Goal: Transaction & Acquisition: Purchase product/service

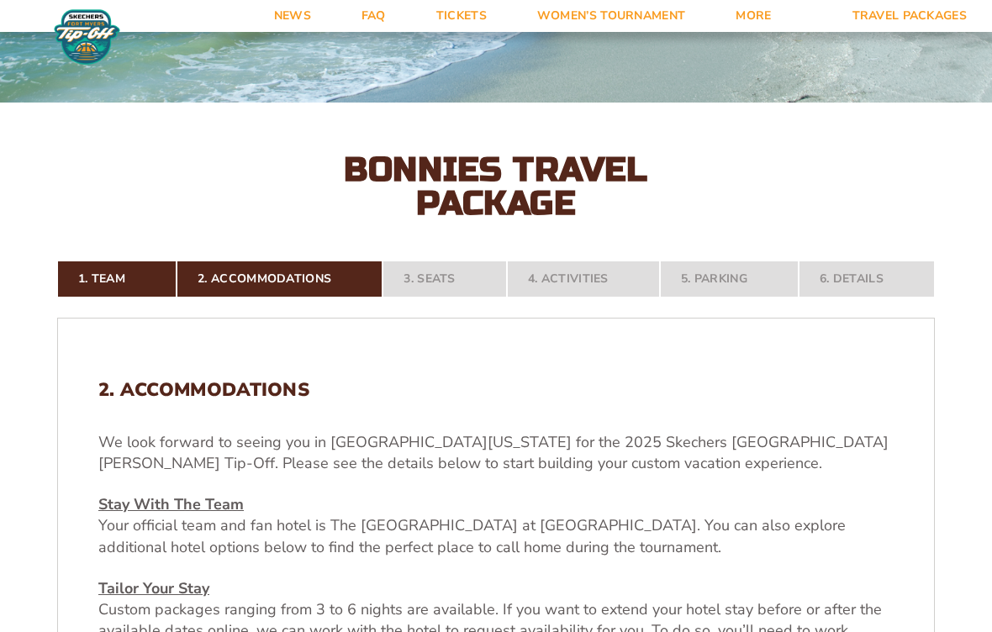
scroll to position [241, 0]
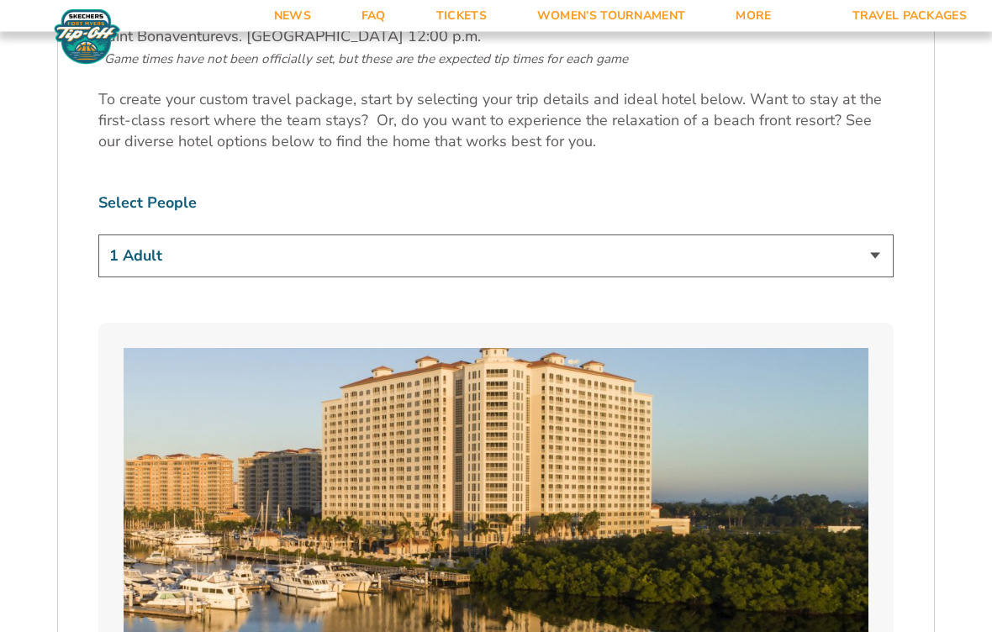
click at [884, 258] on select "1 Adult 2 Adults 3 Adults 4 Adults 2 Adults + 1 Child 2 Adults + 2 Children 2 A…" at bounding box center [495, 256] width 795 height 43
select select "2 Adults"
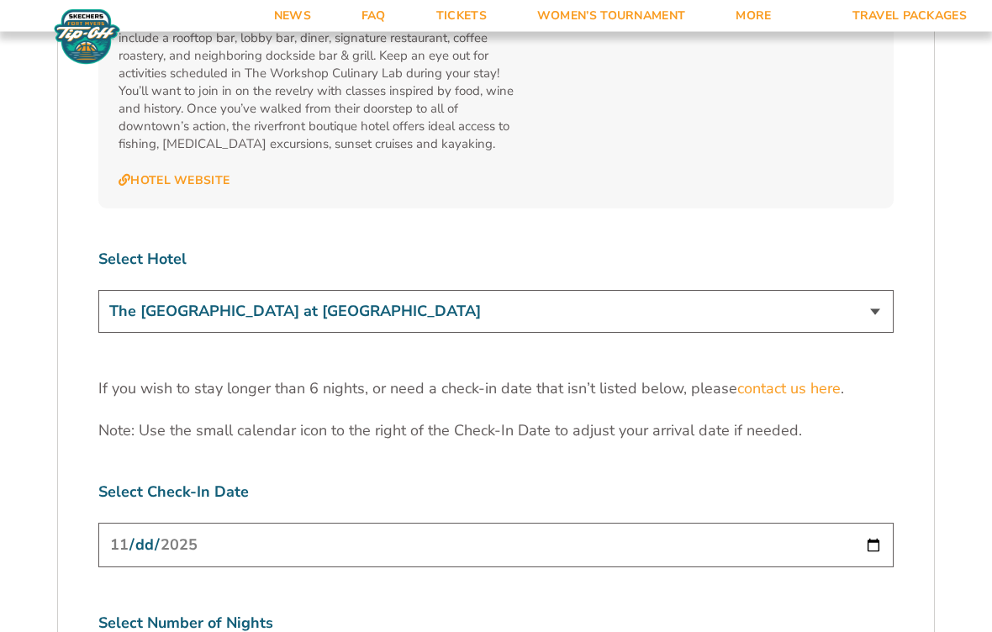
scroll to position [5026, 0]
click at [879, 290] on select "The [GEOGRAPHIC_DATA] at [GEOGRAPHIC_DATA] [GEOGRAPHIC_DATA] [GEOGRAPHIC_DATA],…" at bounding box center [495, 311] width 795 height 43
click at [513, 523] on input "[DATE]" at bounding box center [495, 545] width 795 height 45
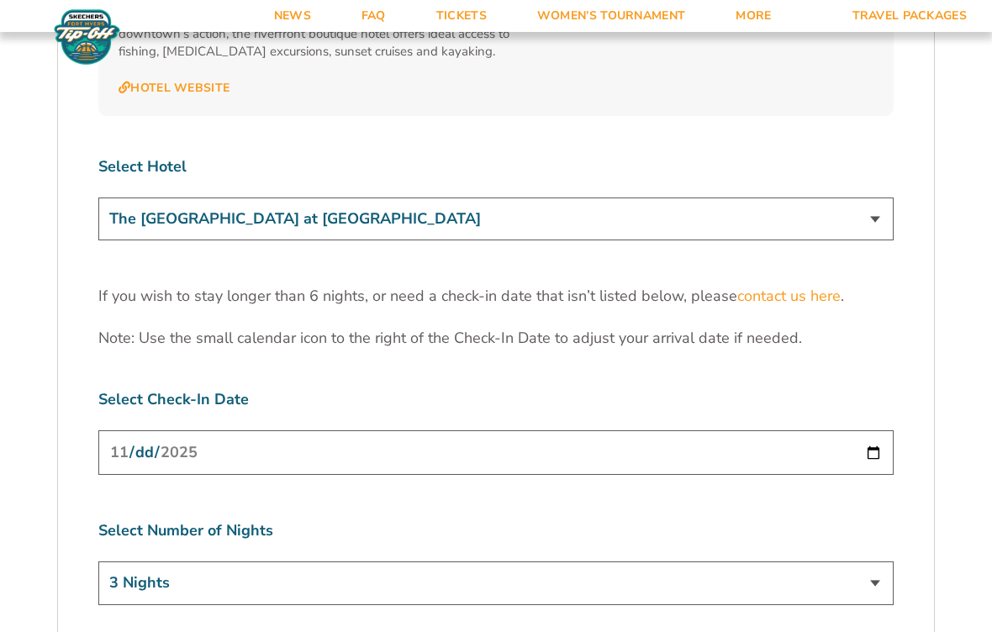
scroll to position [5112, 0]
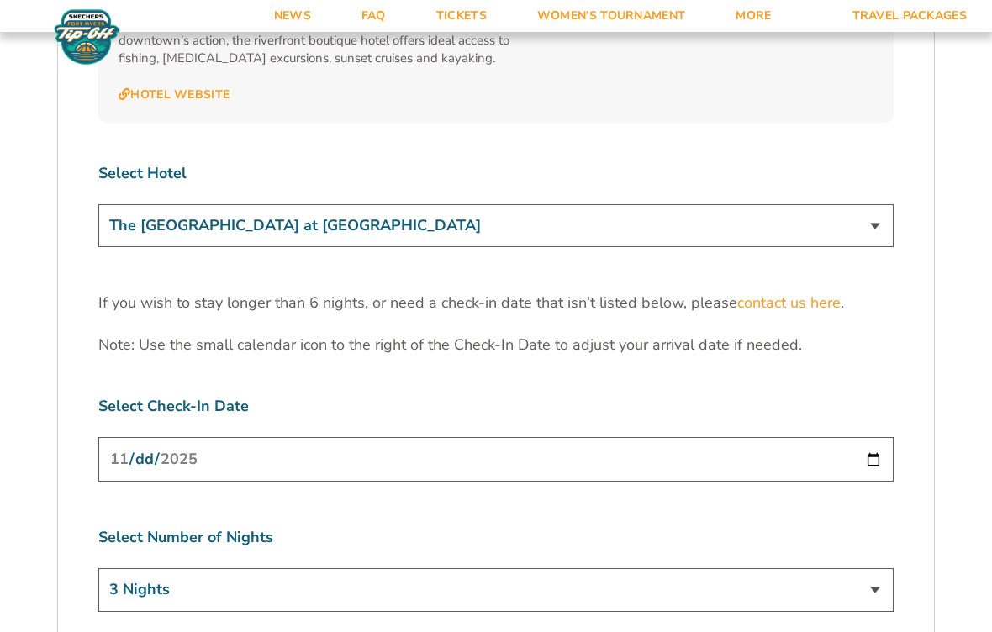
click at [882, 568] on select "3 Nights 4 Nights 5 Nights 6 Nights" at bounding box center [495, 589] width 795 height 43
select select "4 Nights"
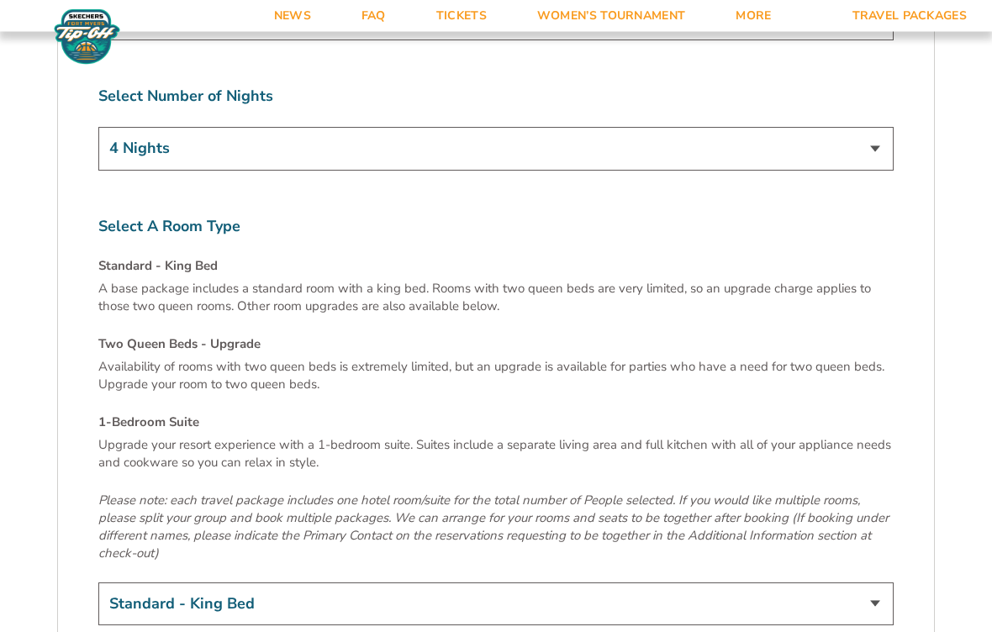
scroll to position [5554, 0]
click at [879, 582] on select "Standard - King Bed Two Queen Beds - Upgrade (+$15 per night) 1-Bedroom Suite (…" at bounding box center [495, 603] width 795 height 43
select select "Two Queen Beds - Upgrade"
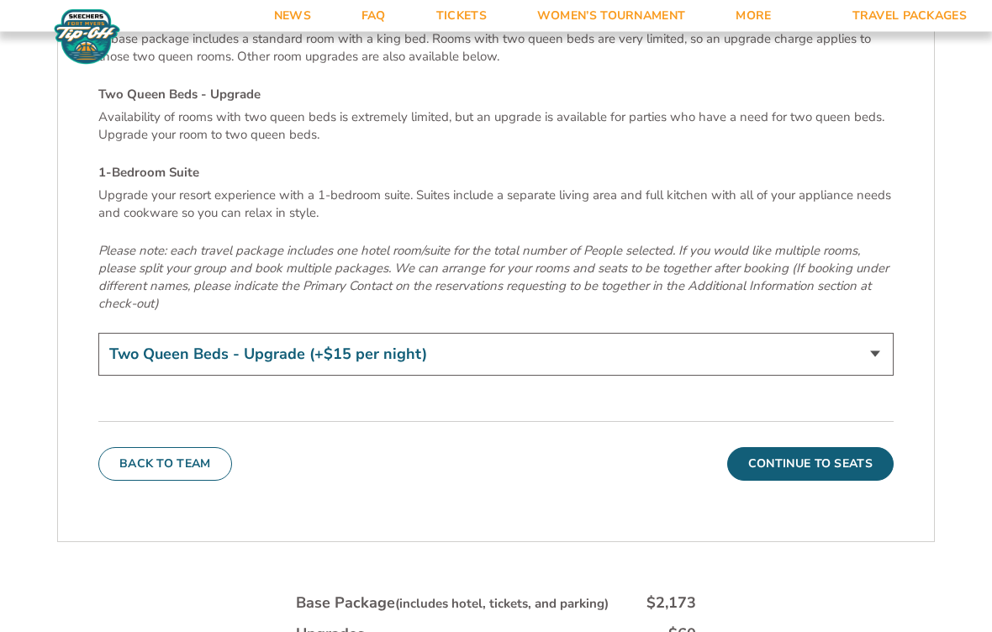
scroll to position [5803, 0]
click at [806, 447] on button "Continue To Seats" at bounding box center [810, 464] width 166 height 34
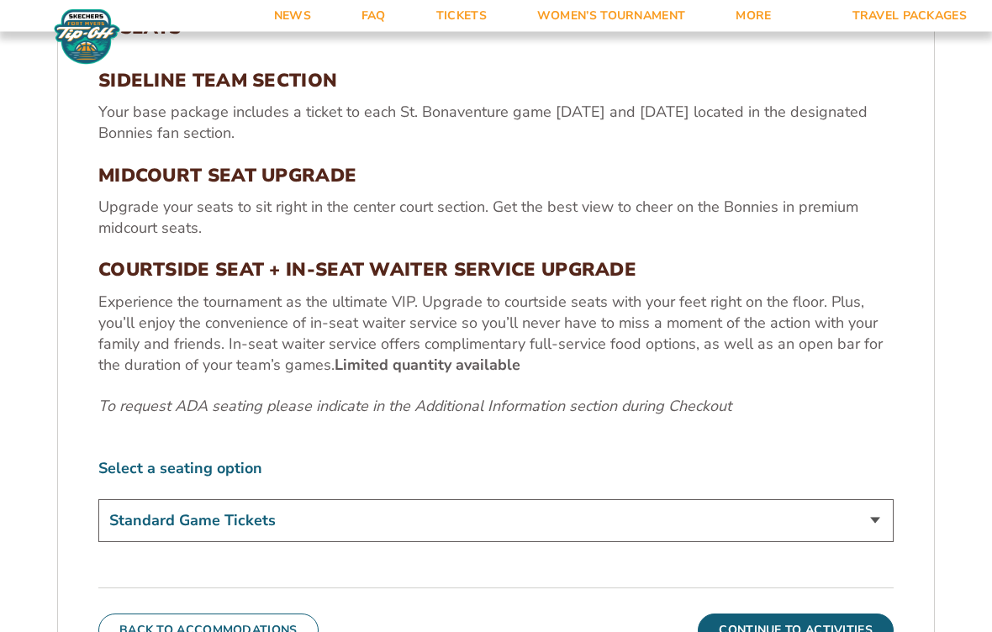
scroll to position [599, 0]
click at [883, 519] on select "Standard Game Tickets Midcourt Seat Upgrade (+$100 per person) Courtside Seat +…" at bounding box center [495, 521] width 795 height 43
select select "Courtside Seat + Waiter Service Upgrade"
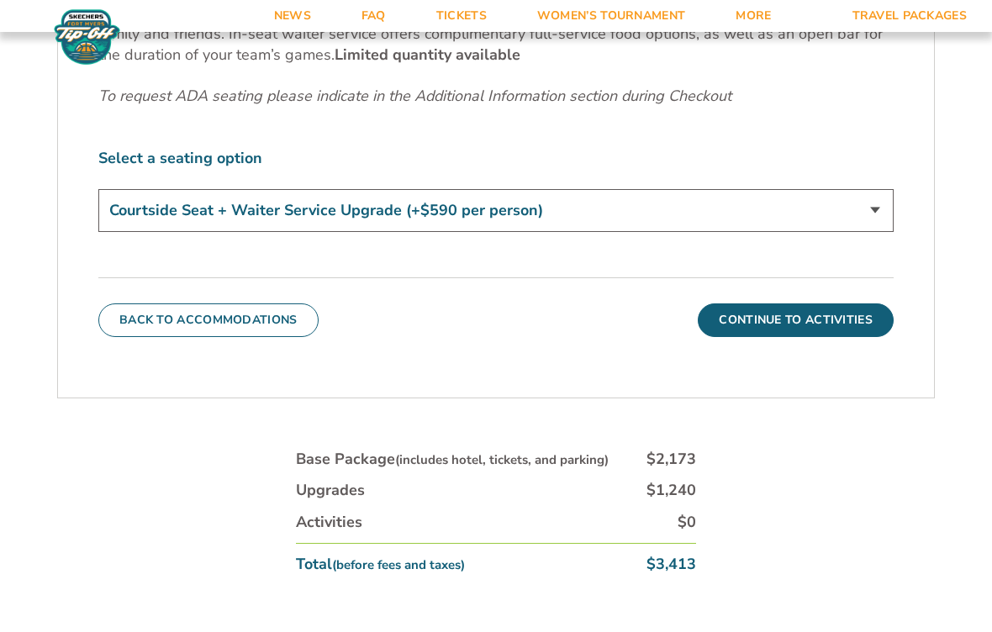
scroll to position [914, 0]
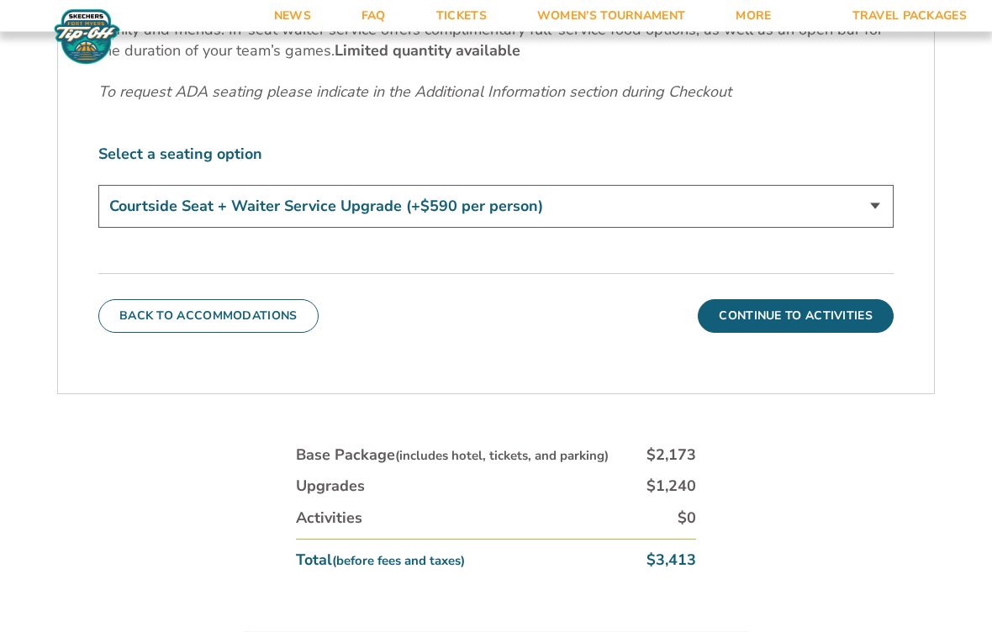
click at [793, 311] on button "Continue To Activities" at bounding box center [796, 317] width 196 height 34
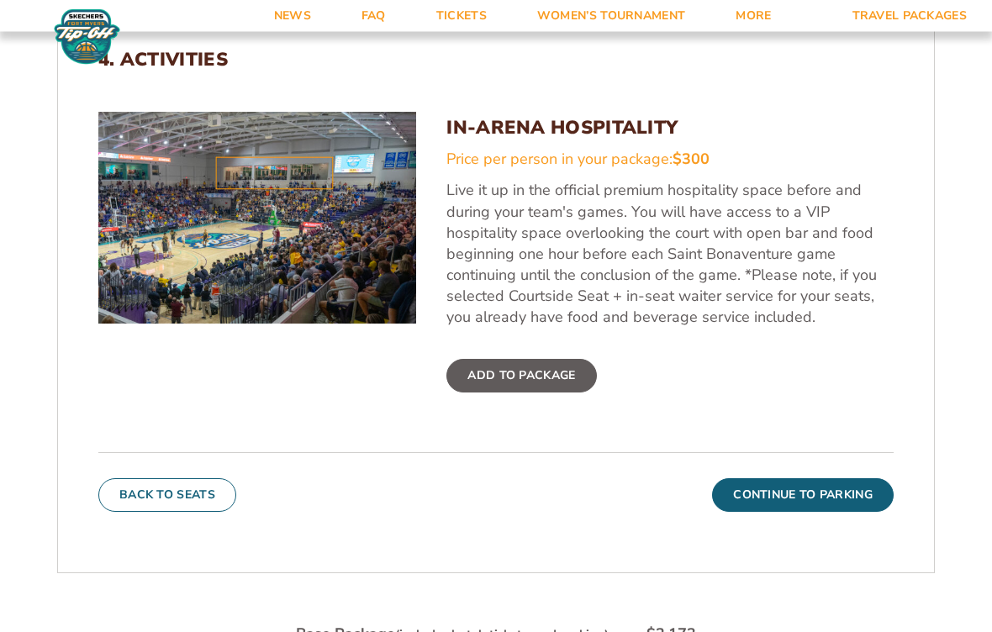
scroll to position [568, 0]
click at [523, 369] on label "Add To Package" at bounding box center [521, 376] width 150 height 34
click at [0, 0] on input "Add To Package" at bounding box center [0, 0] width 0 height 0
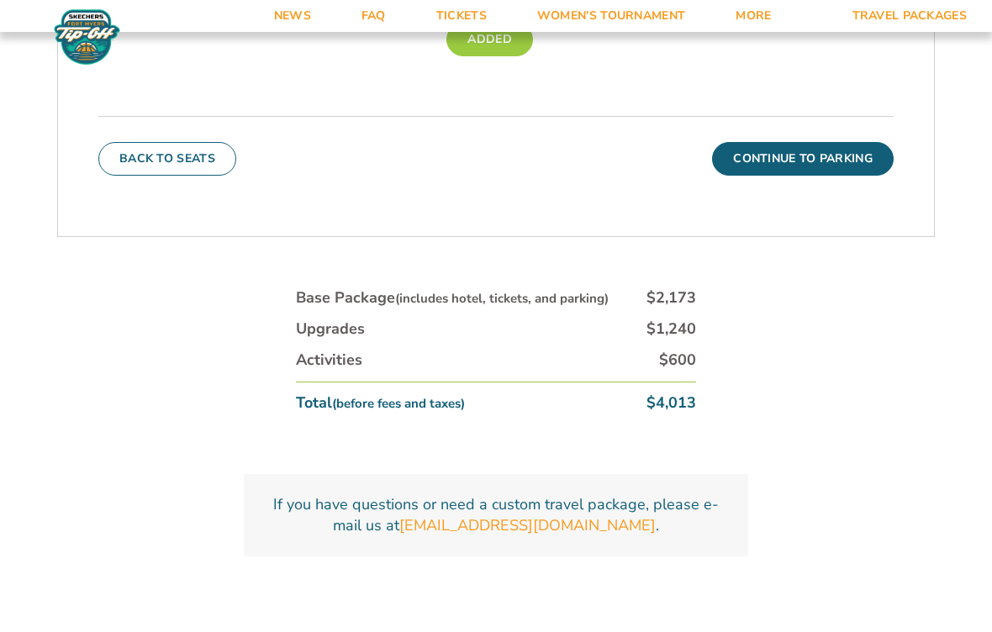
scroll to position [852, 0]
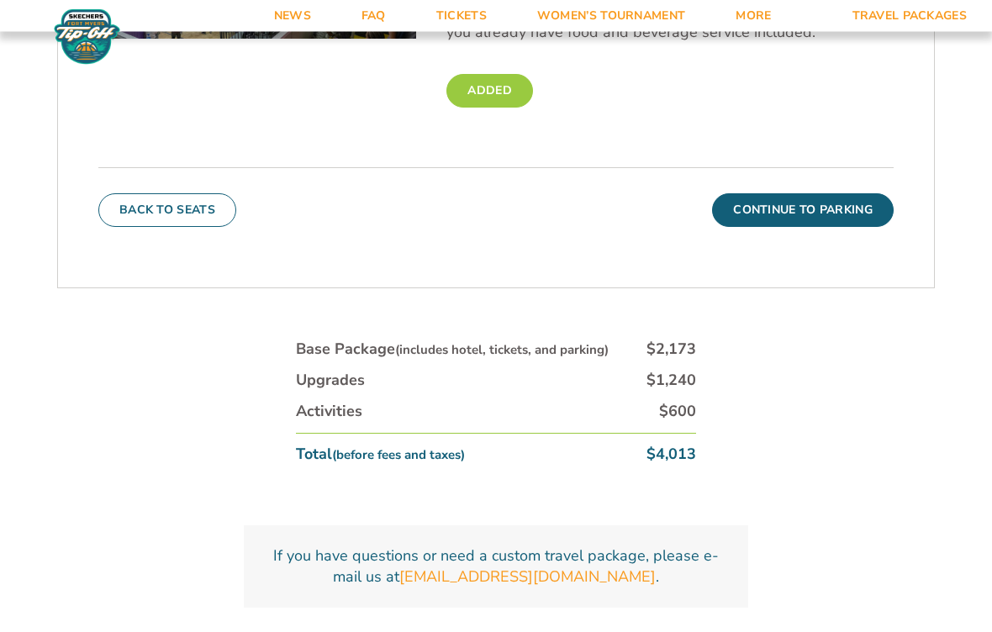
click at [791, 203] on button "Continue To Parking" at bounding box center [803, 211] width 182 height 34
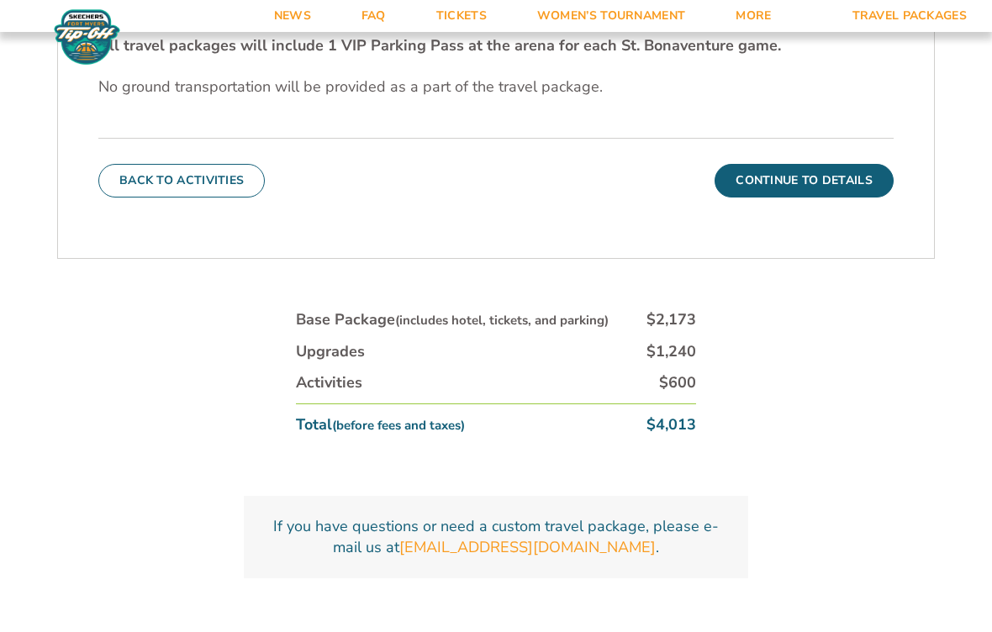
scroll to position [633, 0]
click at [176, 185] on button "Back To Activities" at bounding box center [181, 183] width 166 height 34
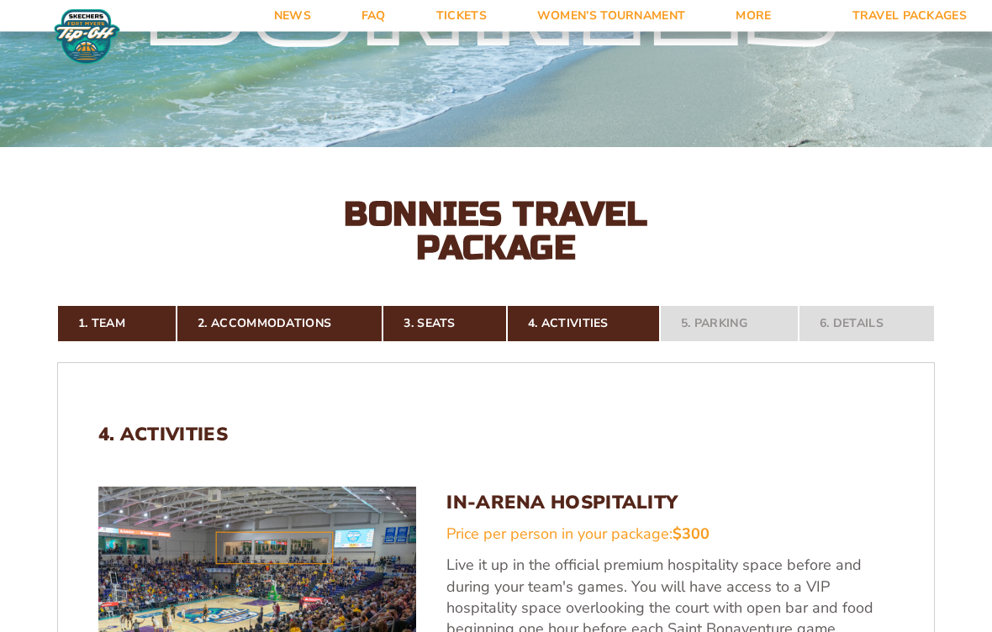
scroll to position [197, 0]
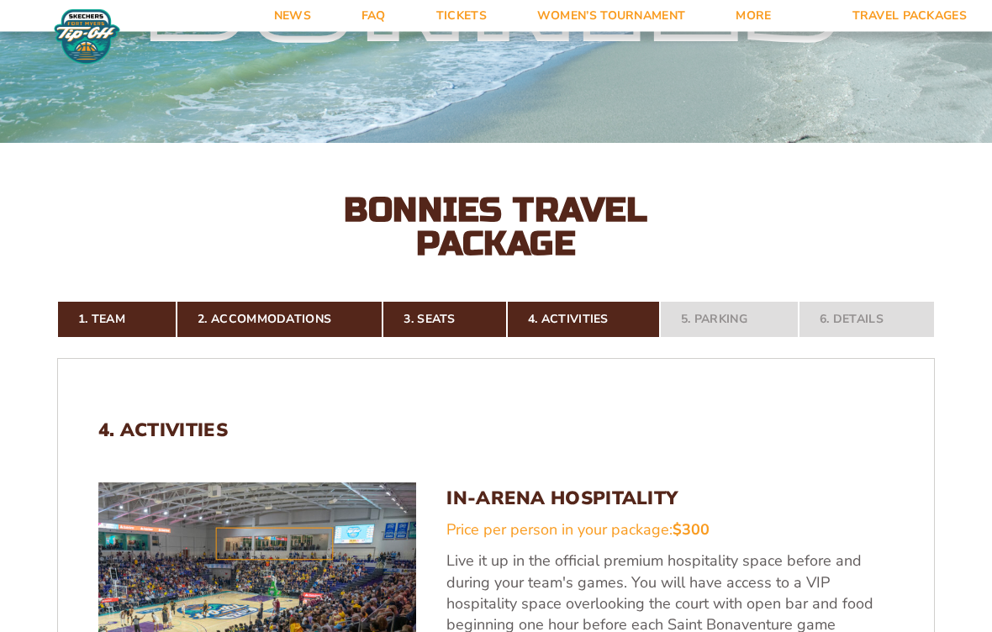
click at [868, 313] on nav "1. Team 2. Accommodations 3. Seats 4. Activities 5. Parking 6. Details" at bounding box center [496, 320] width 878 height 37
click at [879, 312] on nav "1. Team 2. Accommodations 3. Seats 4. Activities 5. Parking 6. Details" at bounding box center [496, 320] width 878 height 37
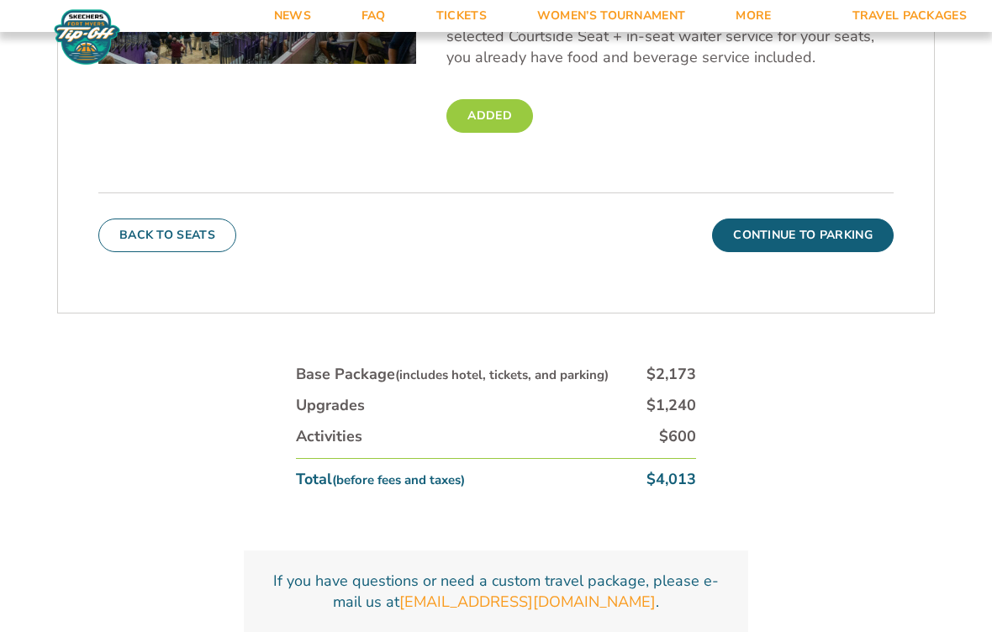
click at [800, 230] on button "Continue To Parking" at bounding box center [803, 236] width 182 height 34
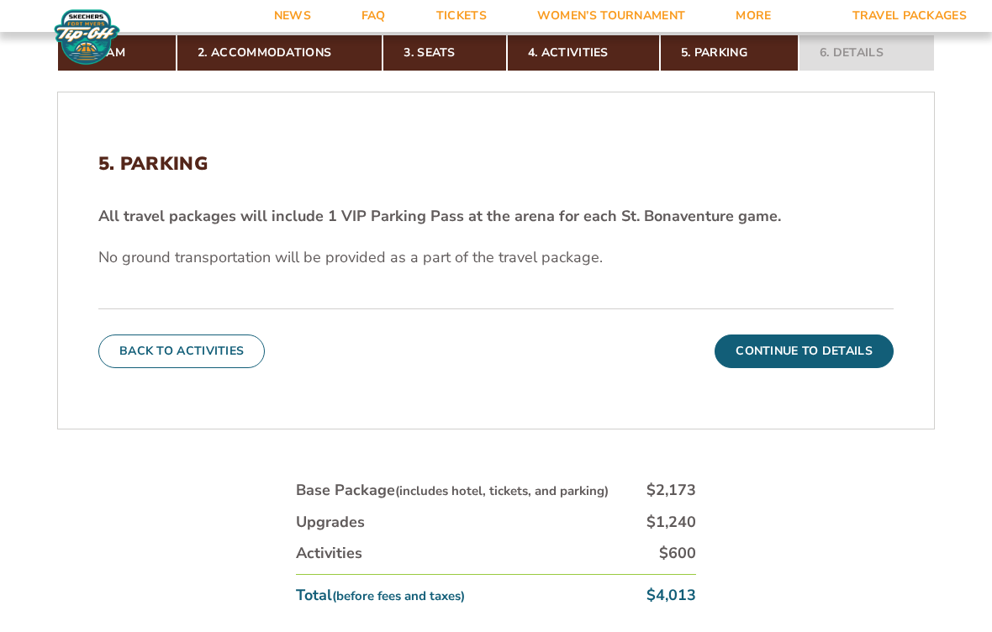
click at [790, 350] on button "Continue To Details" at bounding box center [804, 352] width 179 height 34
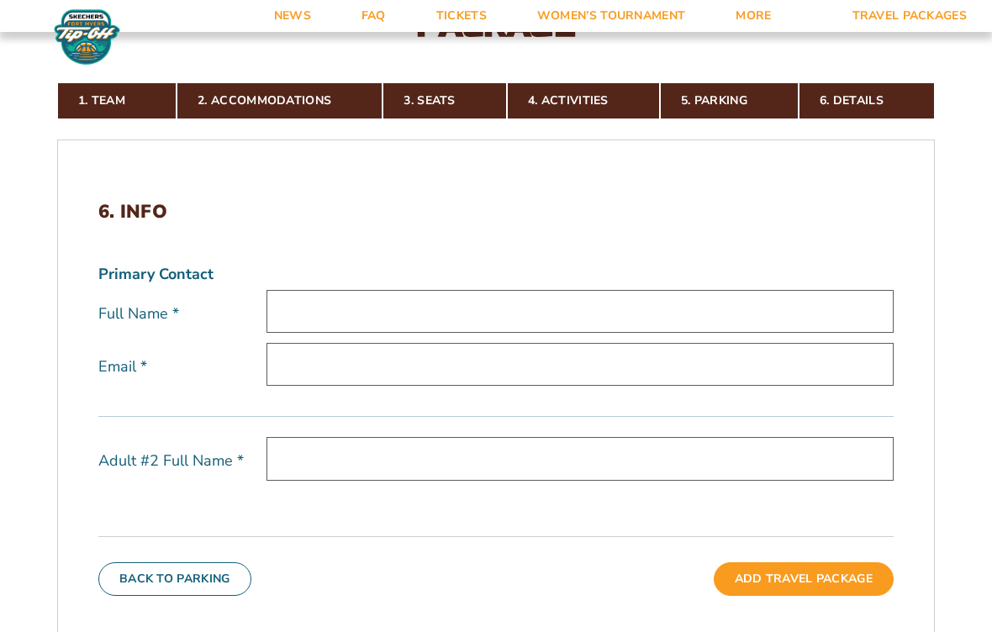
scroll to position [402, 0]
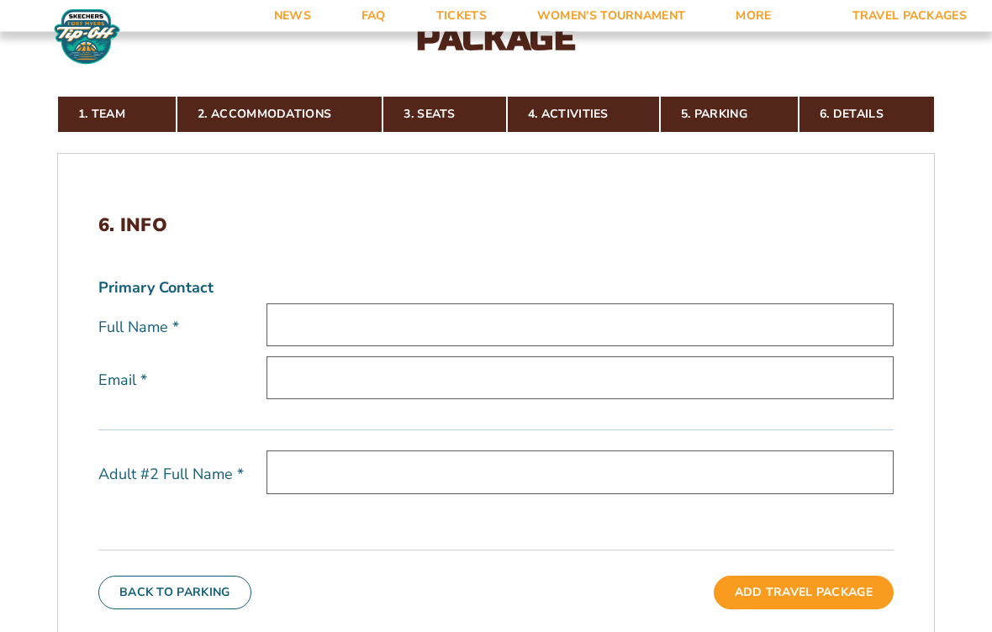
click at [308, 332] on input "text" at bounding box center [579, 325] width 627 height 43
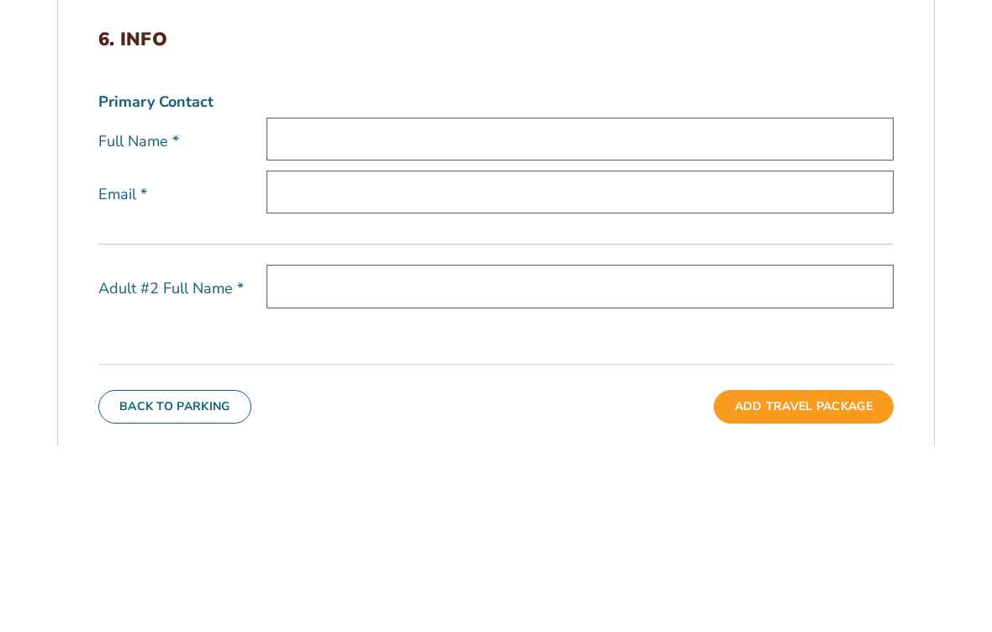
type input "[PERSON_NAME]"
type input "[EMAIL_ADDRESS][DOMAIN_NAME]"
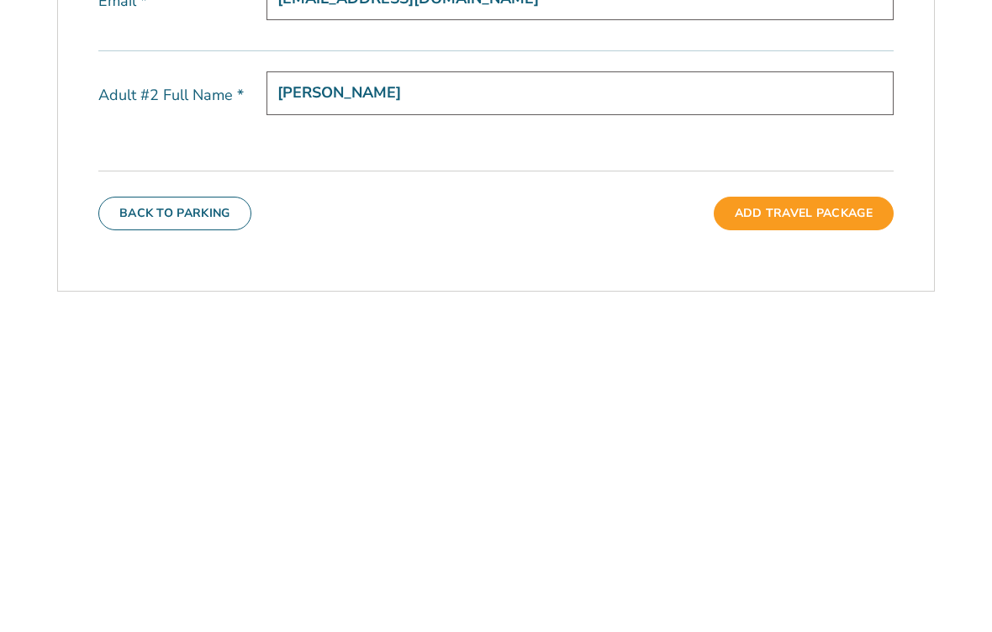
scroll to position [452, 0]
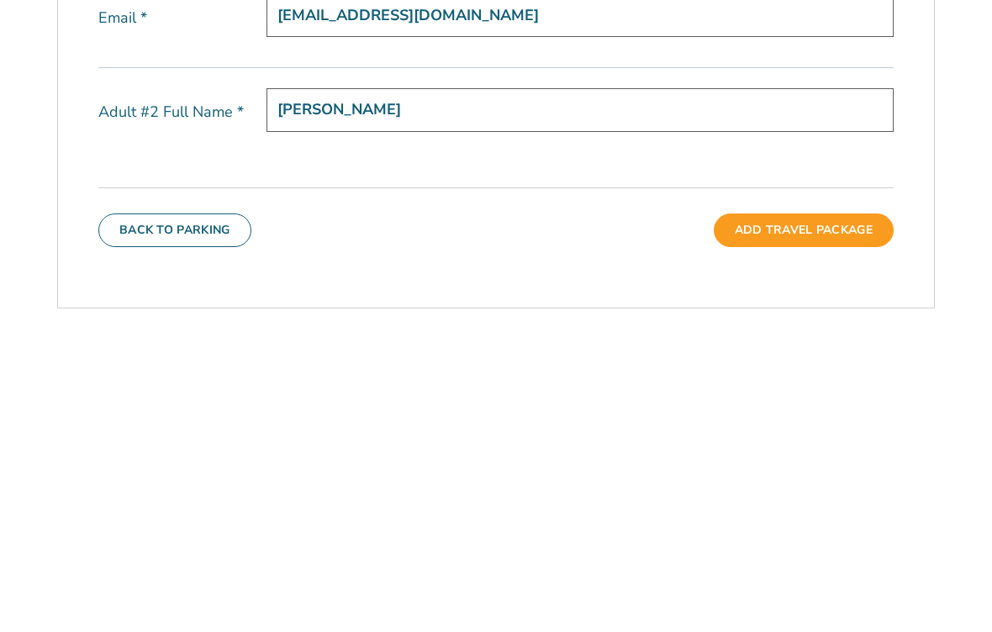
type input "[PERSON_NAME]"
click at [806, 526] on button "Add Travel Package" at bounding box center [804, 543] width 180 height 34
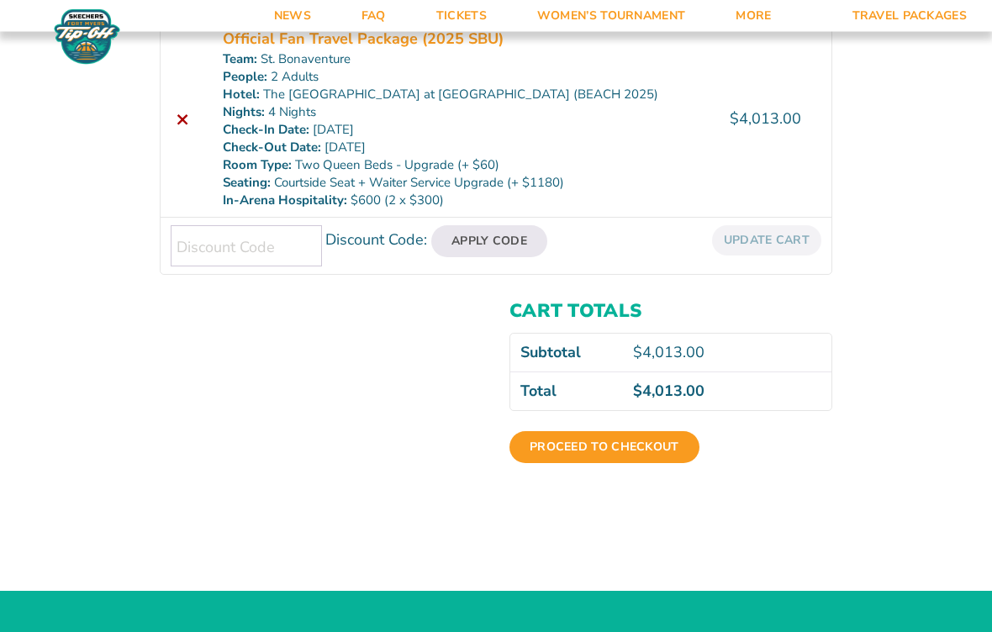
scroll to position [361, 0]
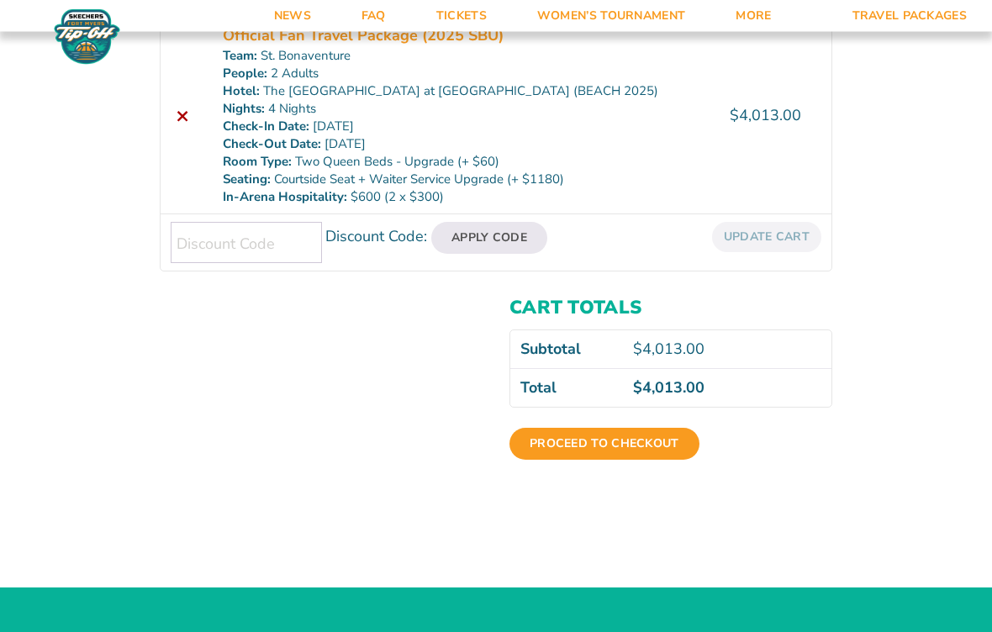
click at [600, 441] on link "Proceed to checkout" at bounding box center [604, 445] width 190 height 32
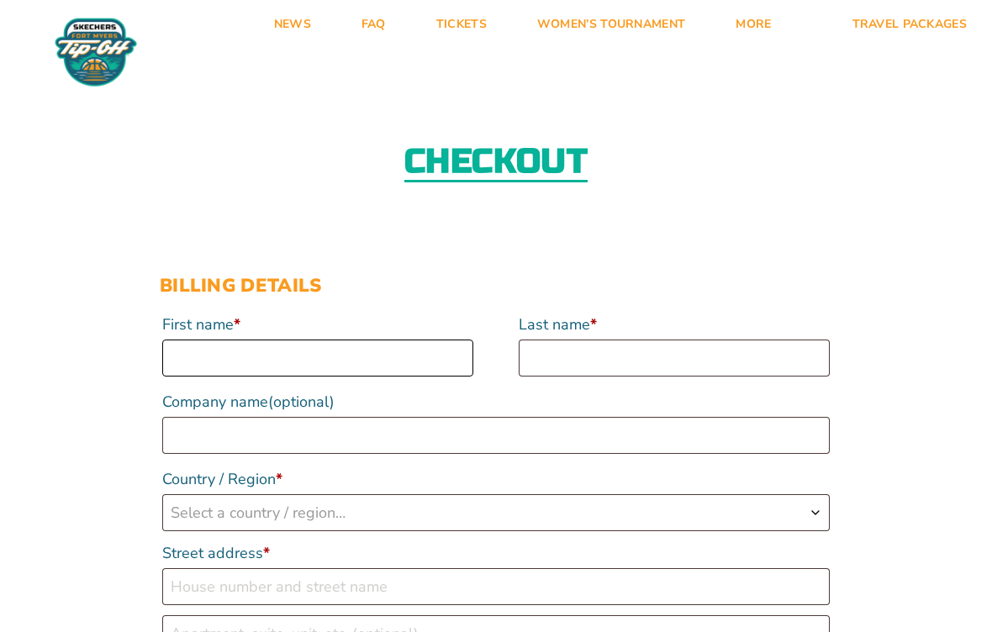
click at [195, 352] on input "First name *" at bounding box center [317, 358] width 311 height 37
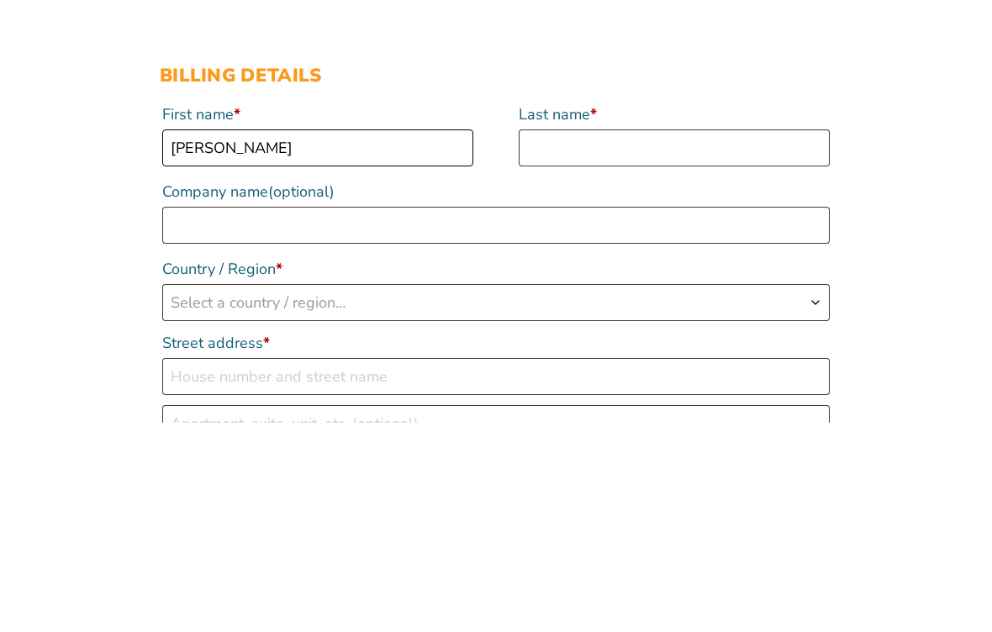
type input "[PERSON_NAME]"
click at [573, 340] on input "Last name *" at bounding box center [674, 358] width 311 height 37
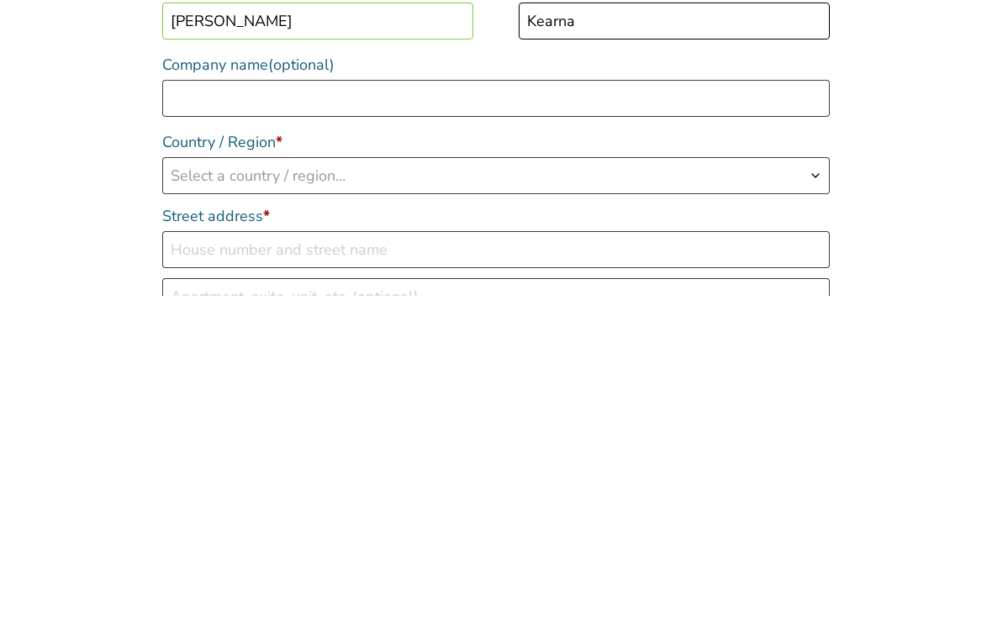
type input "Kearna"
click at [818, 506] on b "Country / Region" at bounding box center [815, 512] width 13 height 13
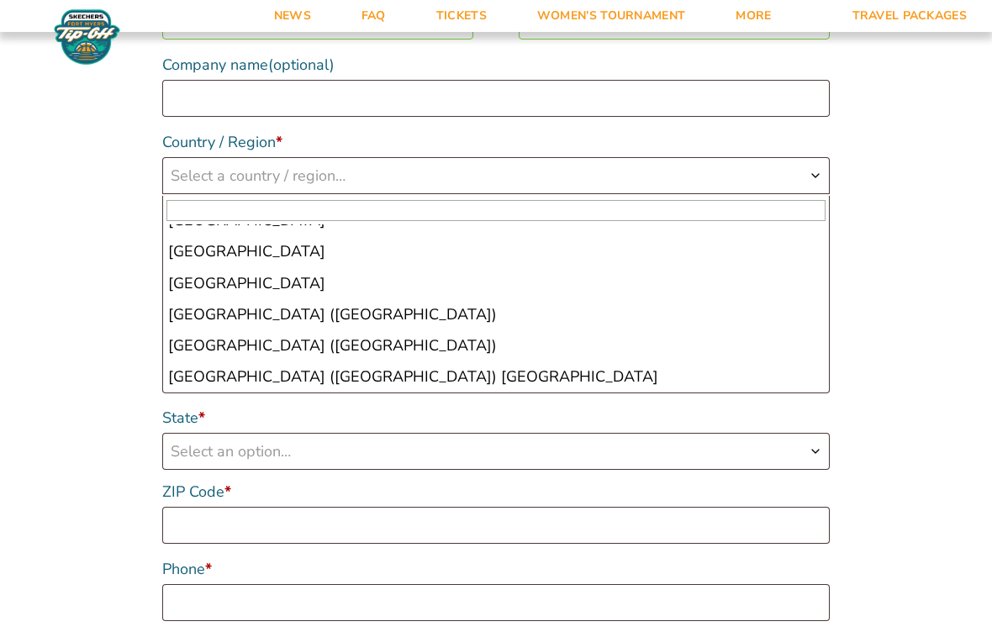
scroll to position [7215, 0]
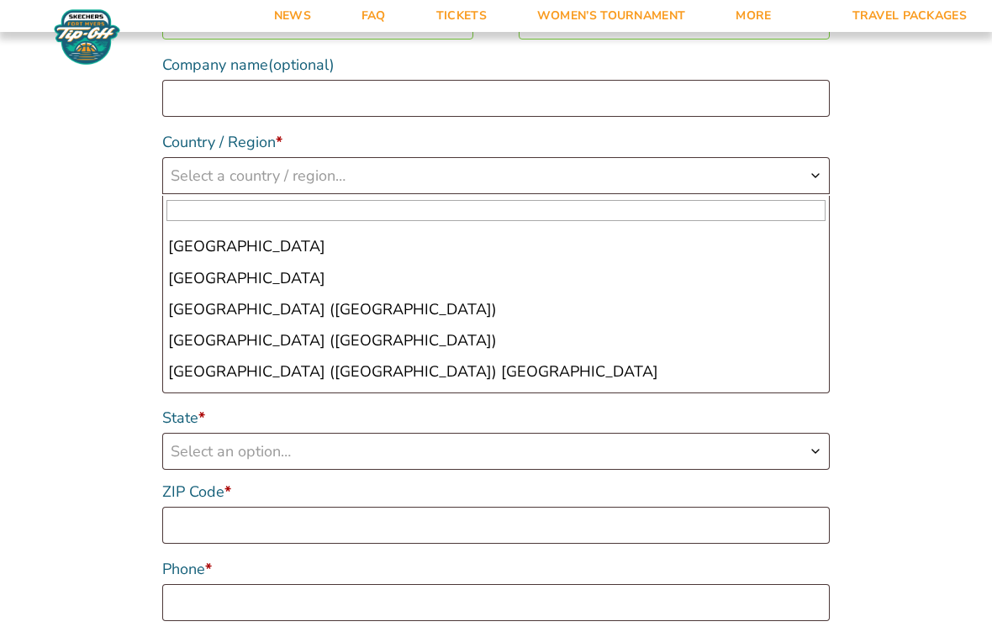
select select "US"
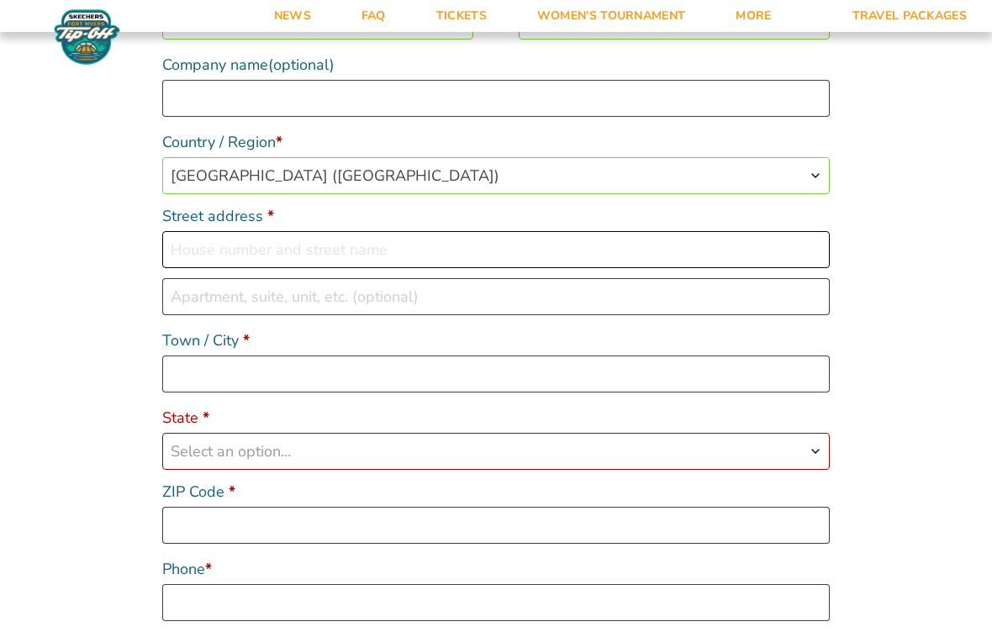
click at [222, 261] on input "Street address *" at bounding box center [495, 249] width 667 height 37
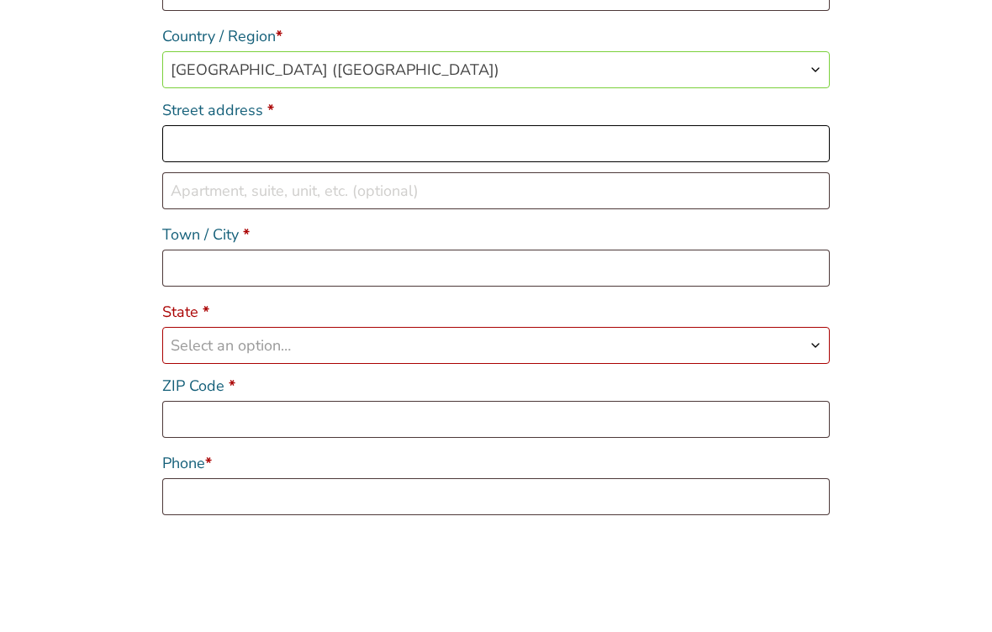
type input "205 Charles St"
type input "East Williston"
type input "11596"
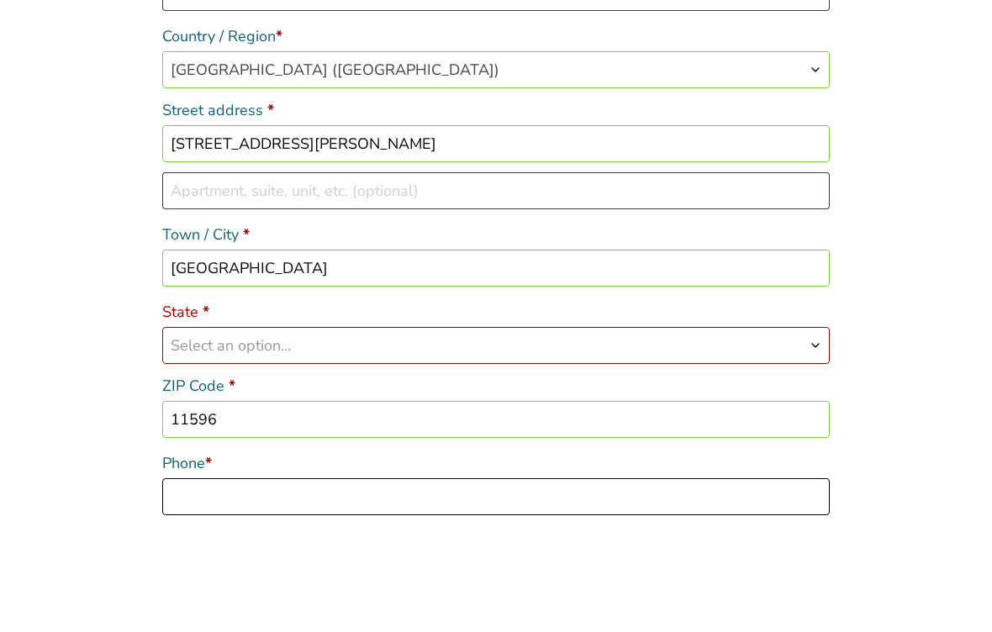
scroll to position [450, 0]
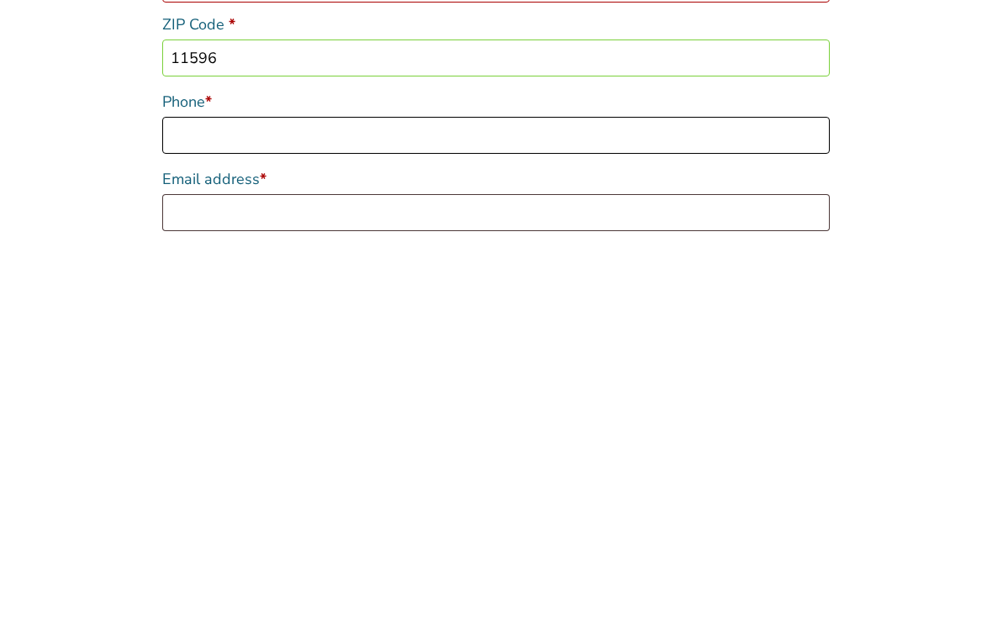
type input "6462866968"
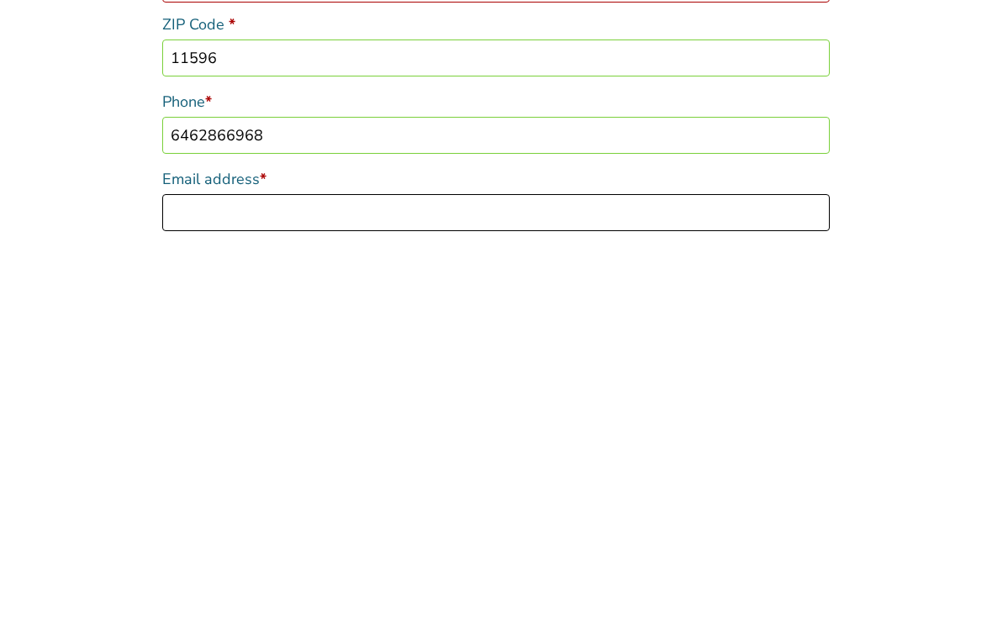
type input "[EMAIL_ADDRESS][DOMAIN_NAME]"
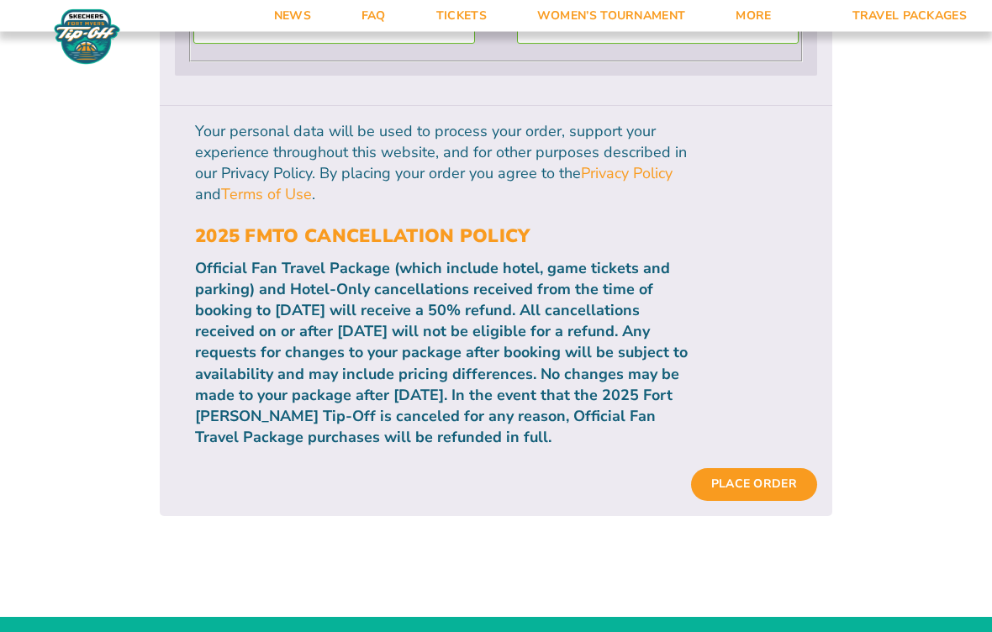
scroll to position [1792, 0]
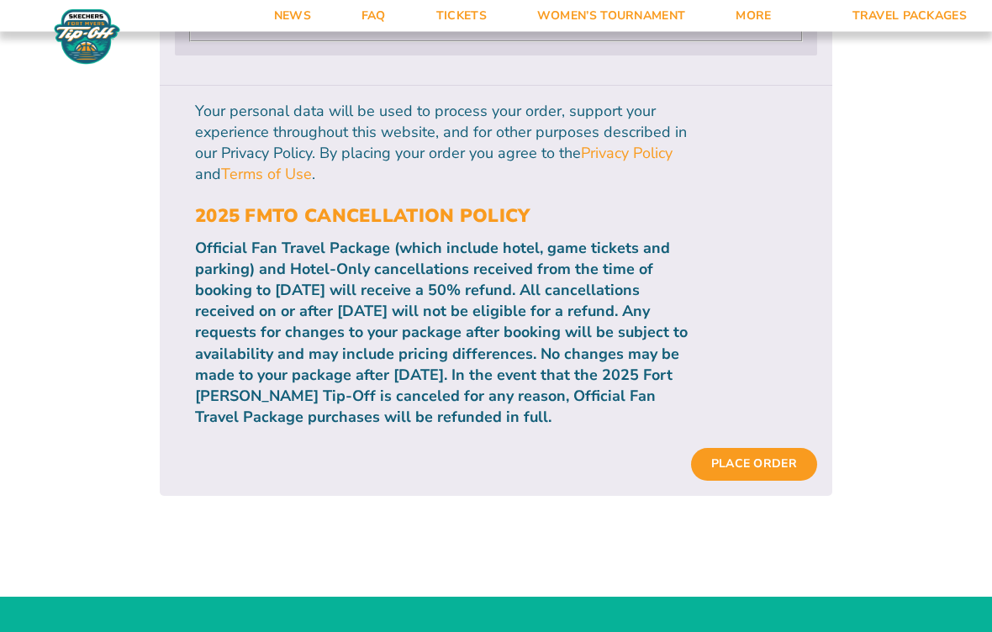
click at [757, 449] on button "Place order" at bounding box center [754, 465] width 126 height 32
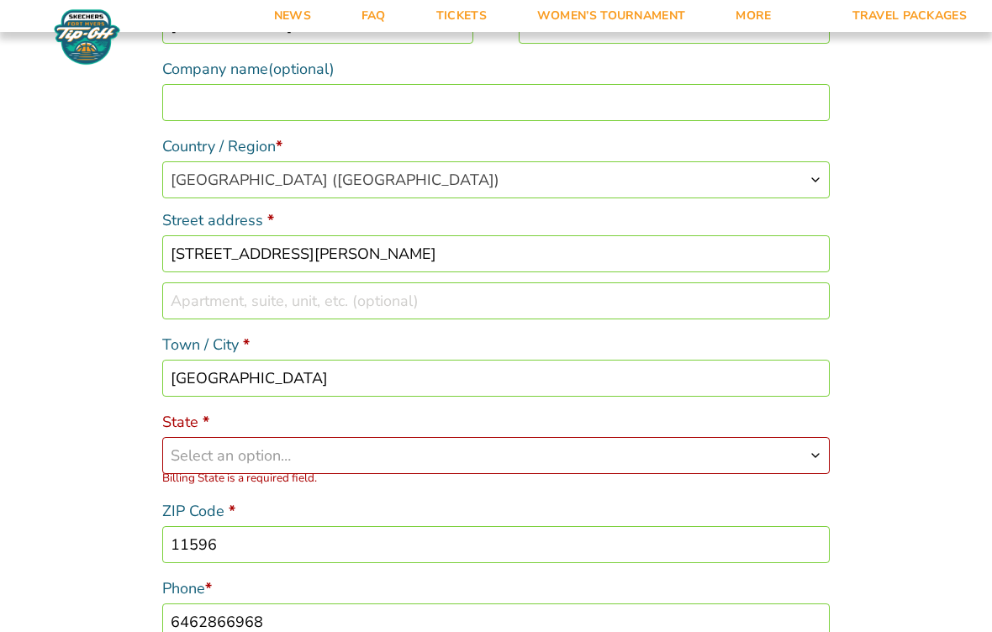
scroll to position [449, 0]
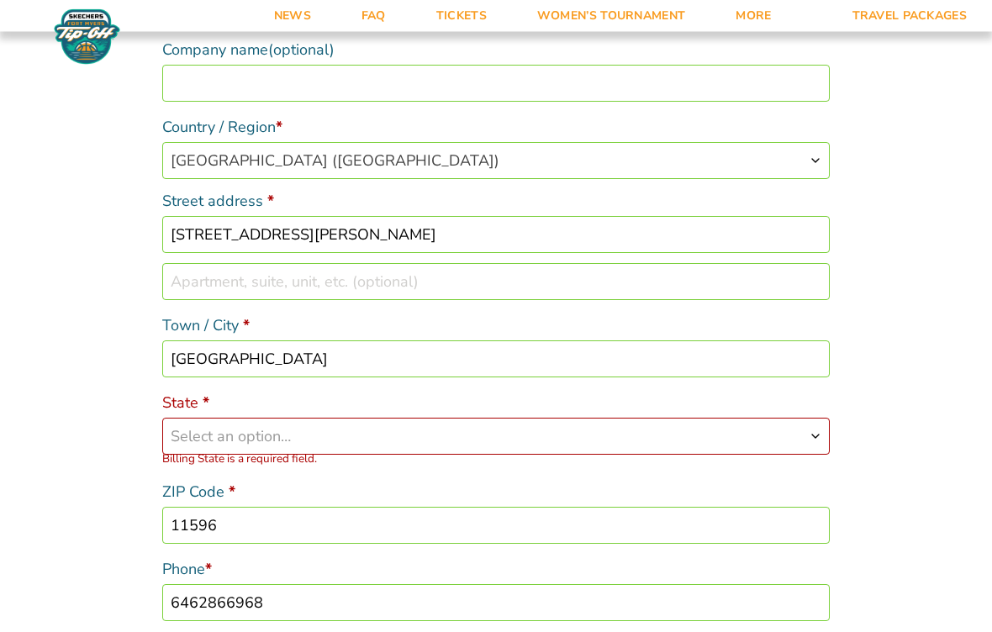
click at [828, 449] on span "Select an option…" at bounding box center [496, 436] width 666 height 35
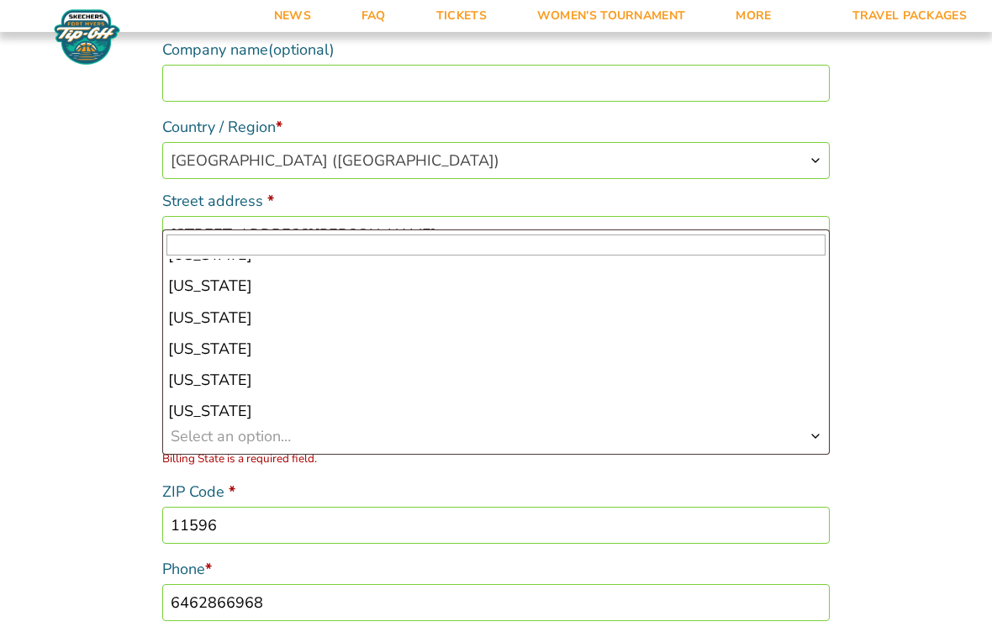
scroll to position [913, 0]
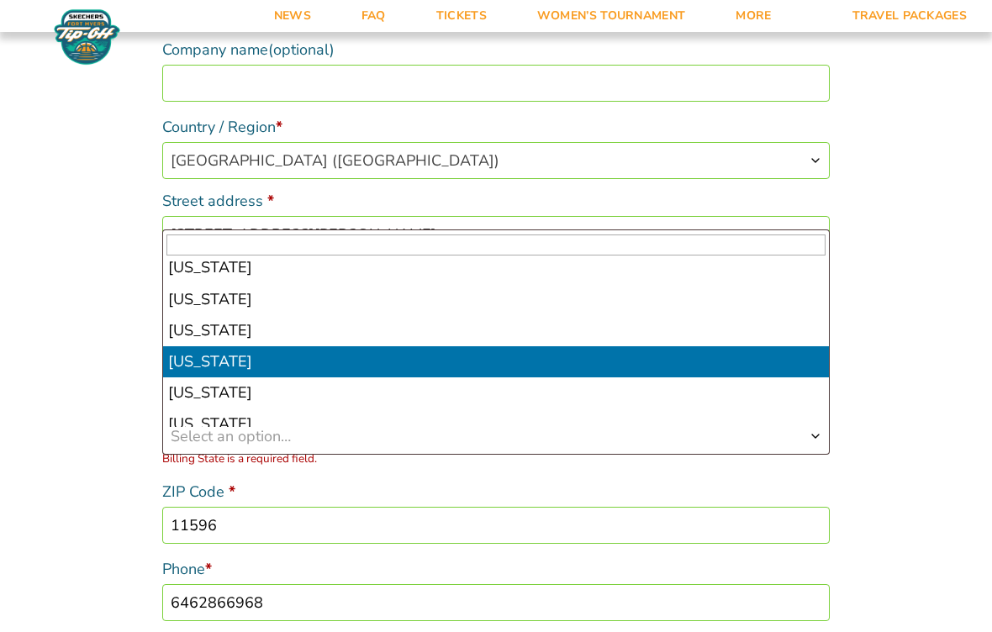
select select "NY"
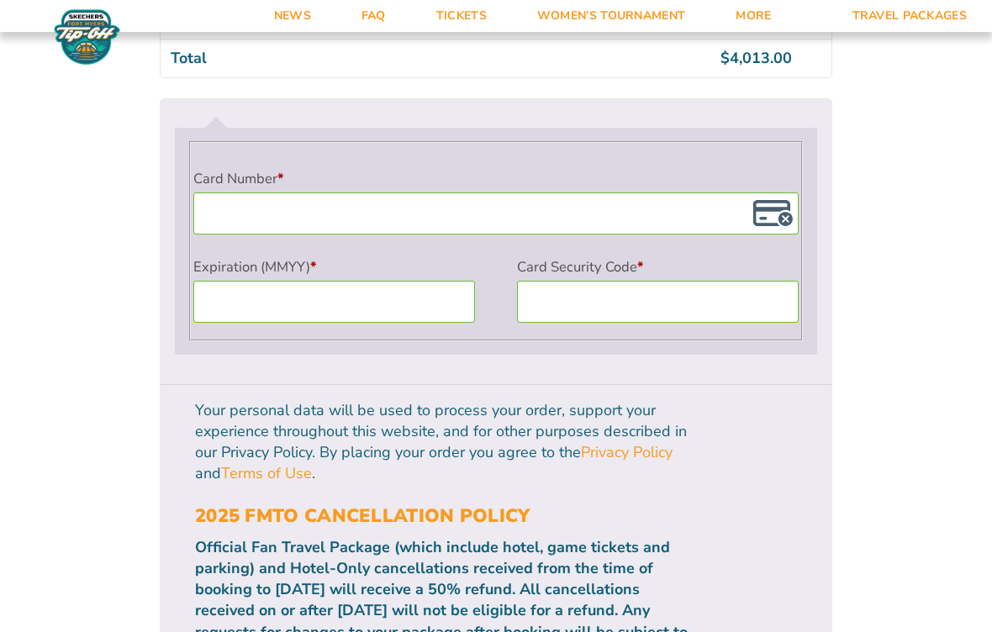
scroll to position [1616, 0]
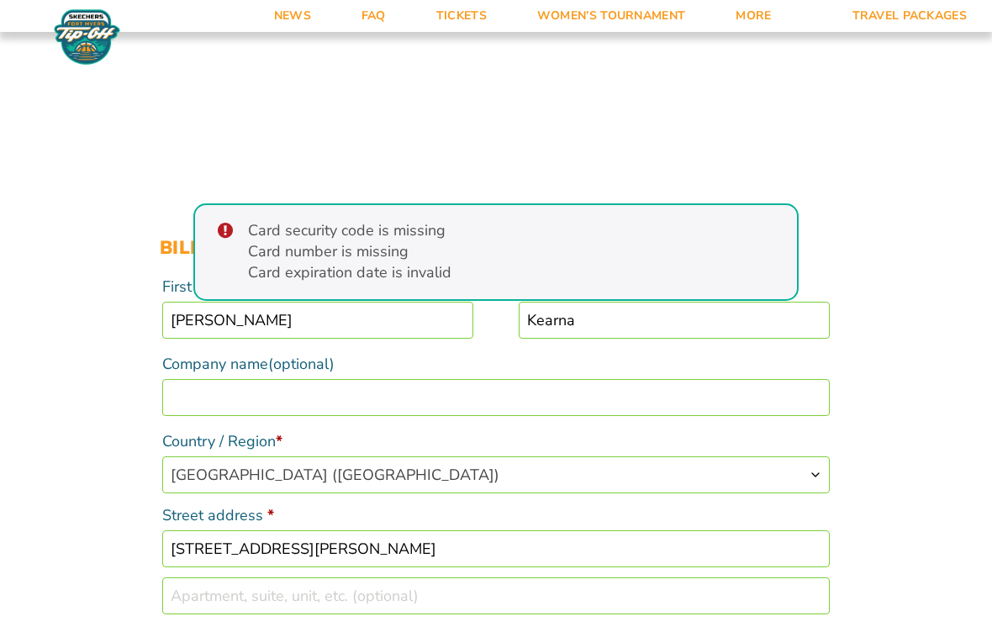
scroll to position [180, 0]
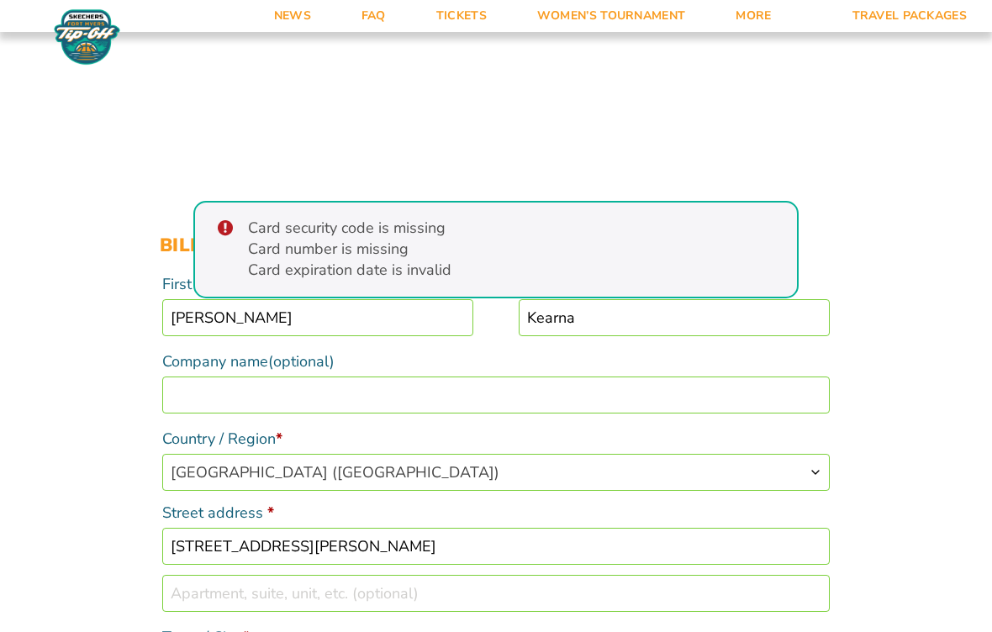
click at [607, 321] on input "Kearna" at bounding box center [674, 317] width 311 height 37
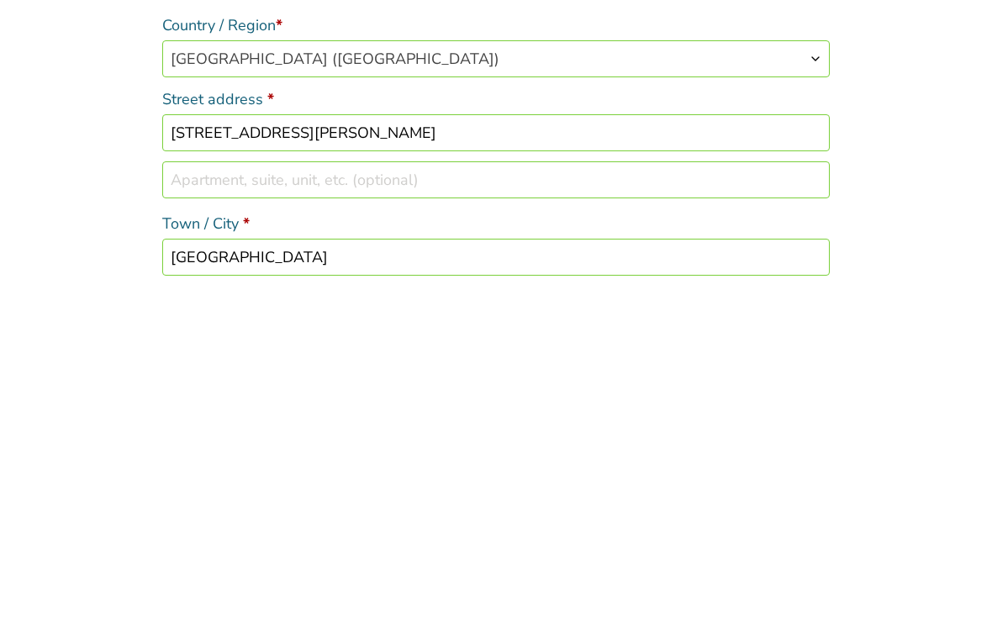
scroll to position [0, 0]
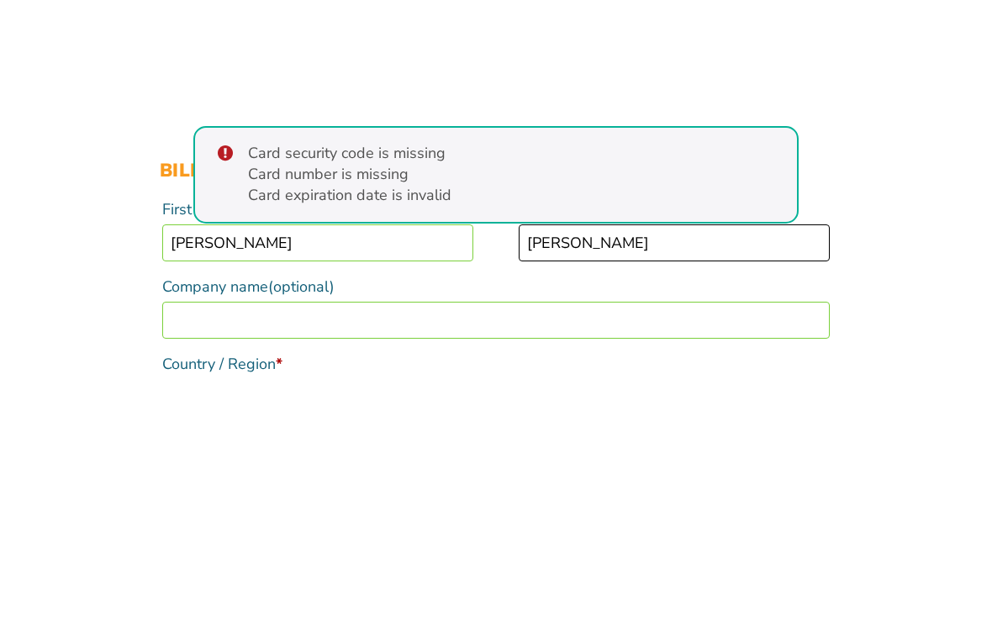
type input "Kearns"
click at [570, 381] on div "Card security code is missing Card number is missing Card expiration date is in…" at bounding box center [495, 430] width 605 height 98
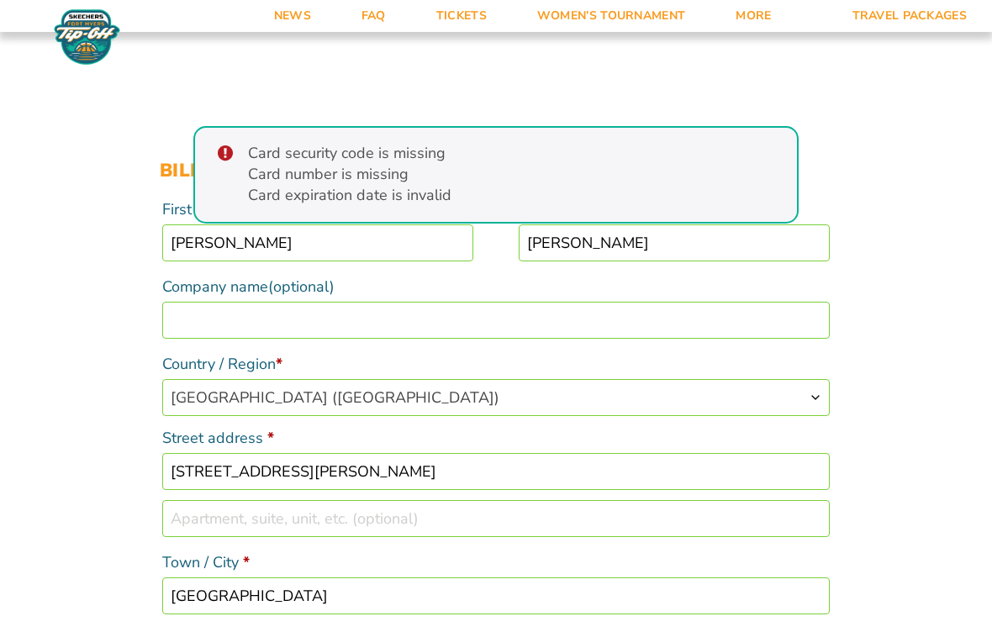
click at [223, 150] on div "Card security code is missing Card number is missing Card expiration date is in…" at bounding box center [495, 175] width 605 height 98
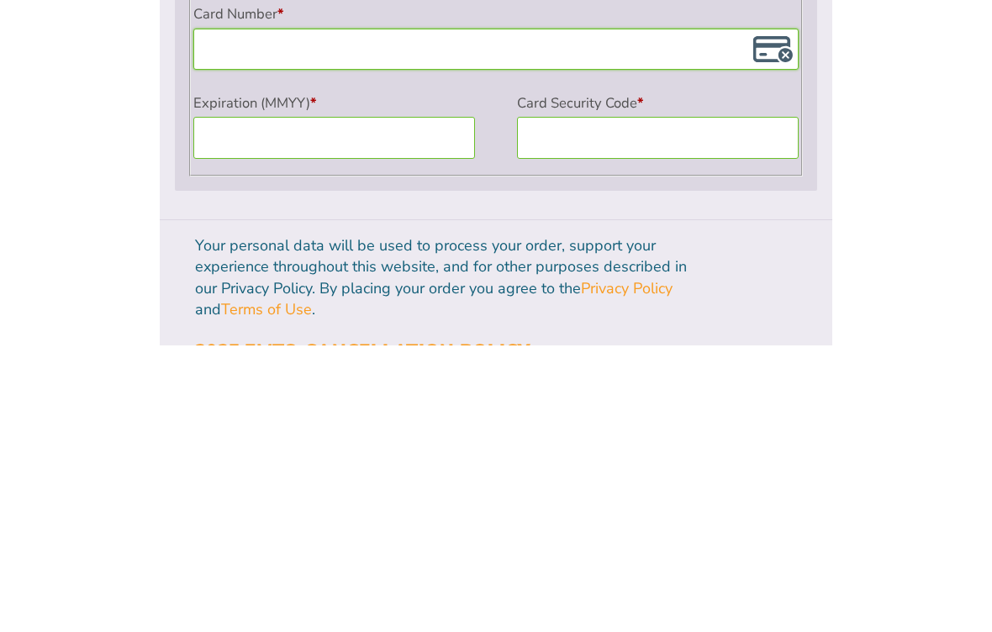
scroll to position [1535, 0]
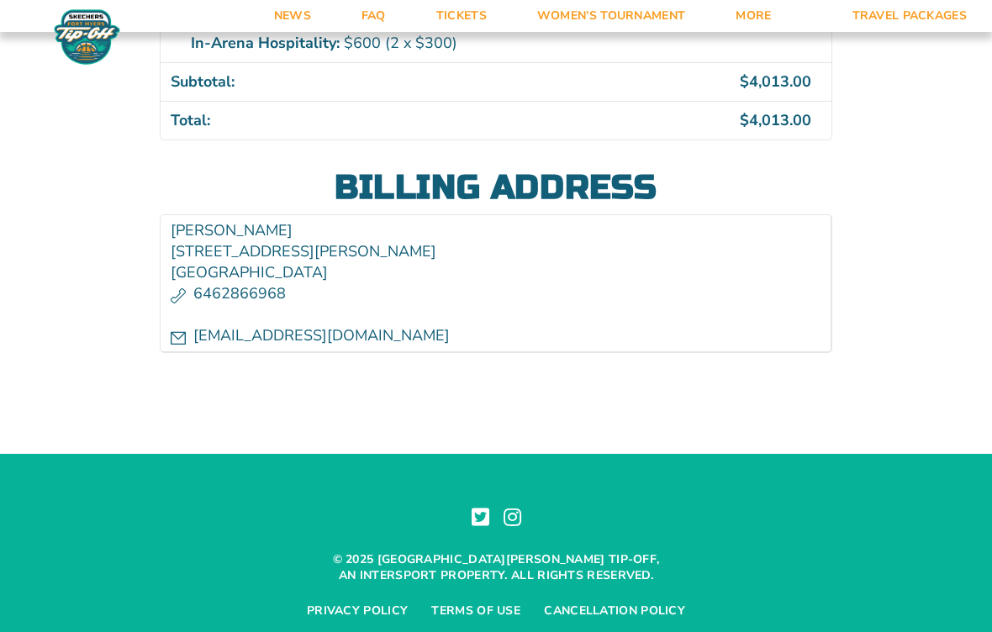
scroll to position [709, 0]
